Goal: Obtain resource: Obtain resource

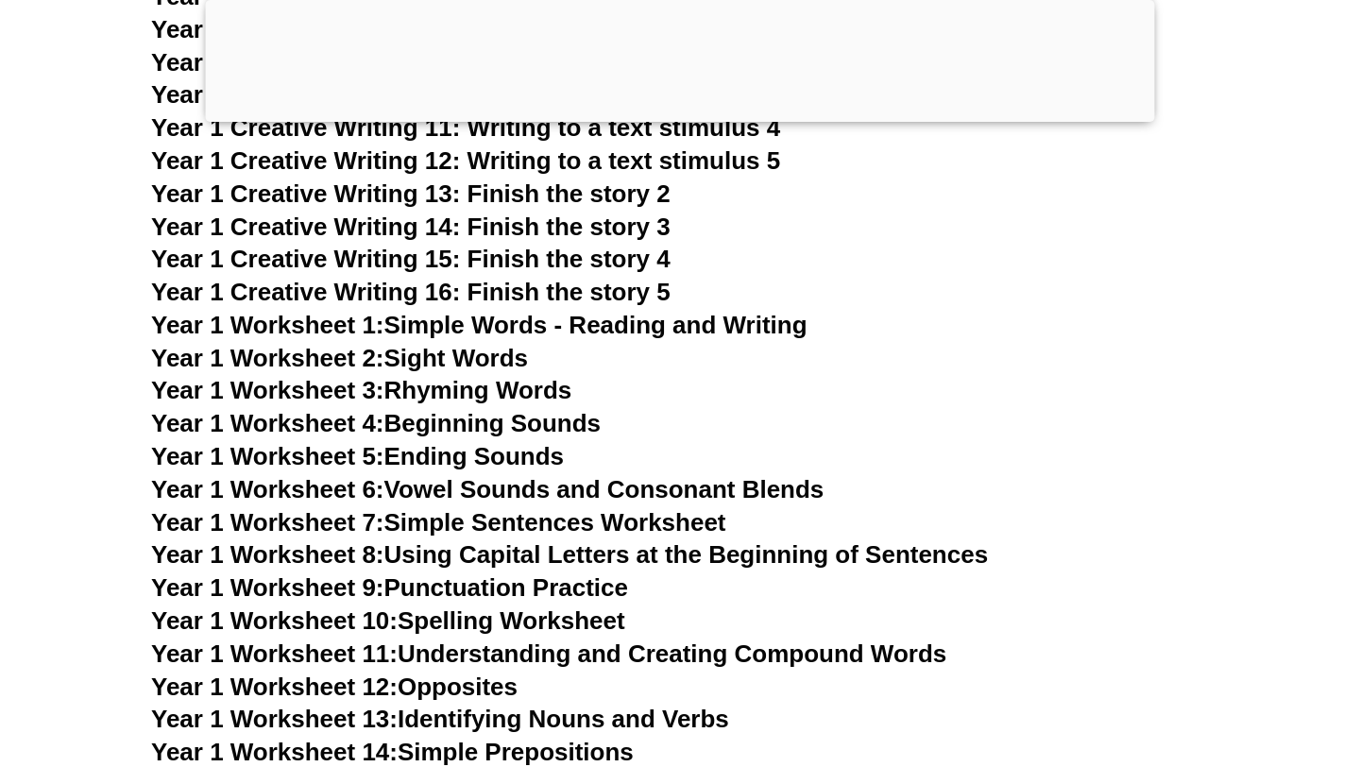
scroll to position [3019, 0]
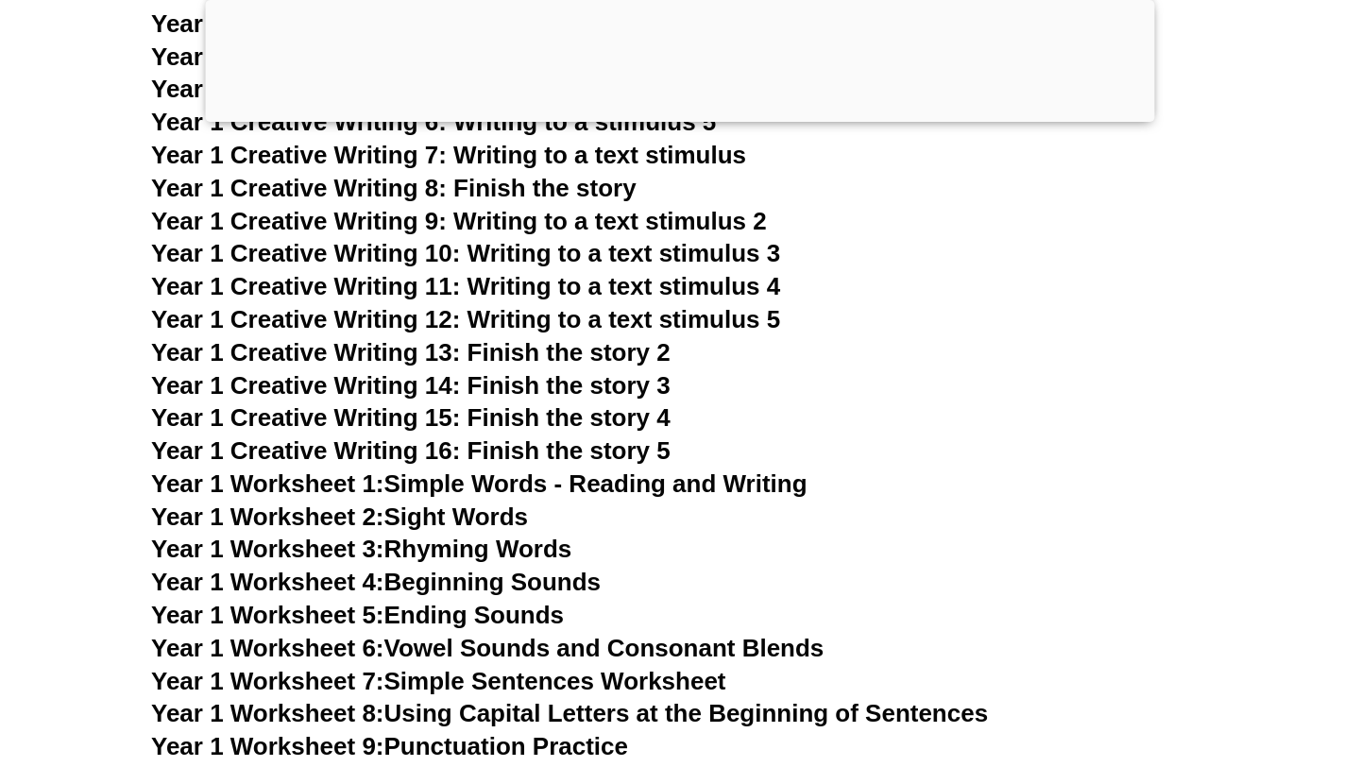
click at [682, 117] on div at bounding box center [680, 117] width 949 height 0
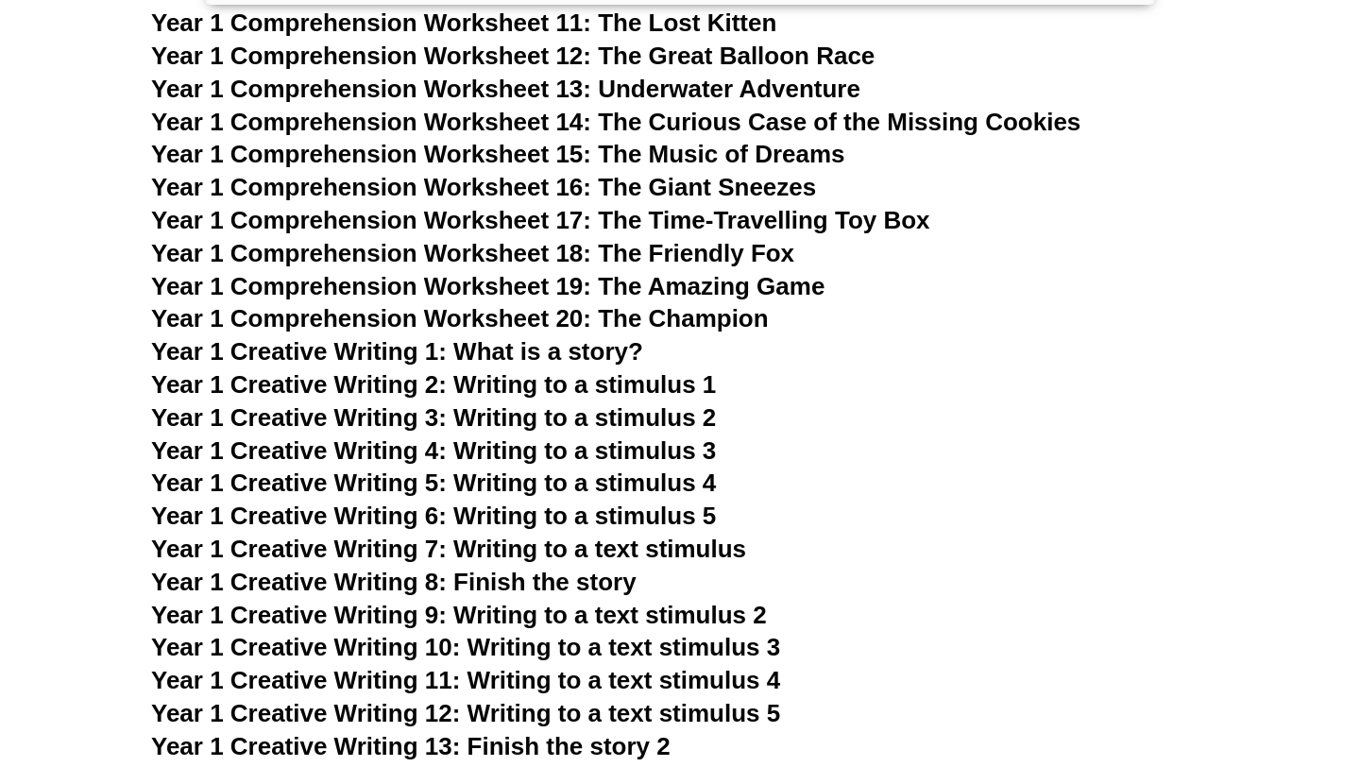
scroll to position [2512, 0]
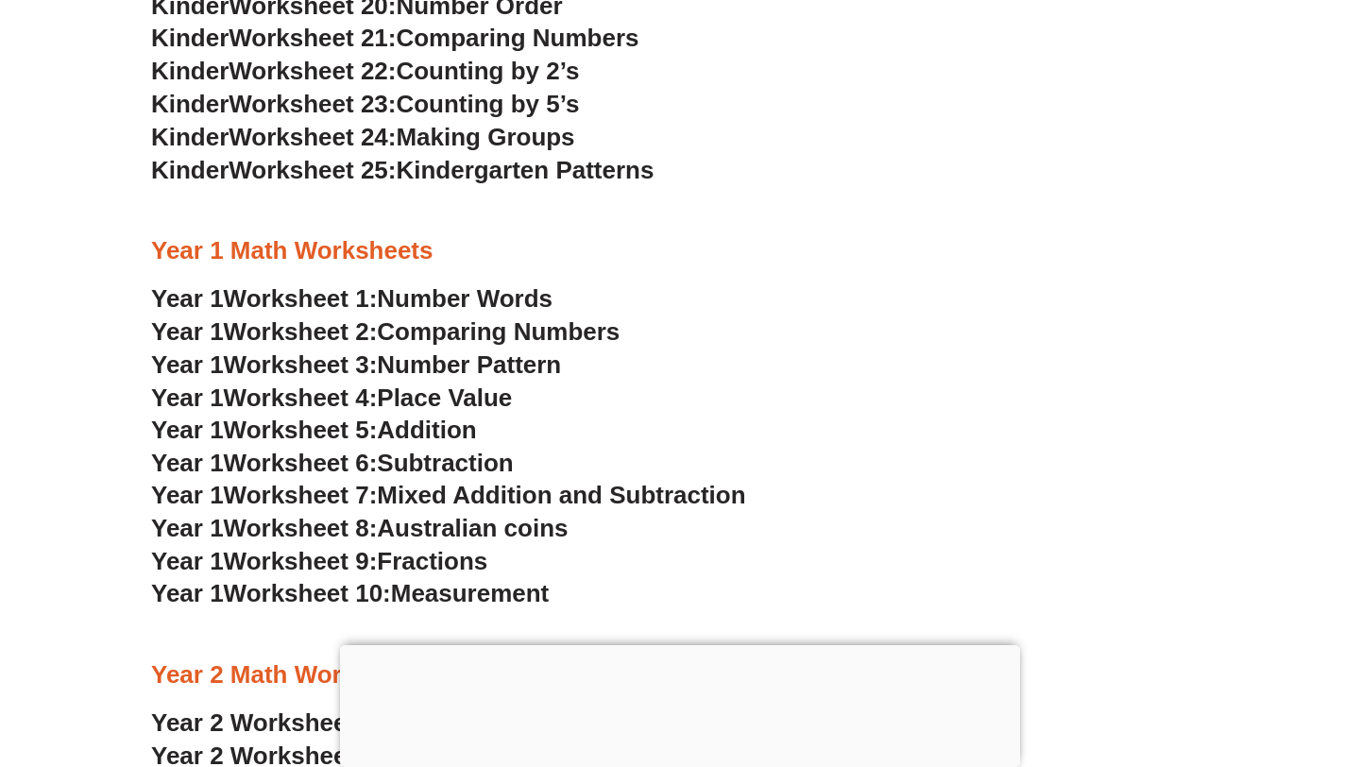
click at [534, 364] on span "Number Pattern" at bounding box center [469, 364] width 184 height 28
